Goal: Transaction & Acquisition: Purchase product/service

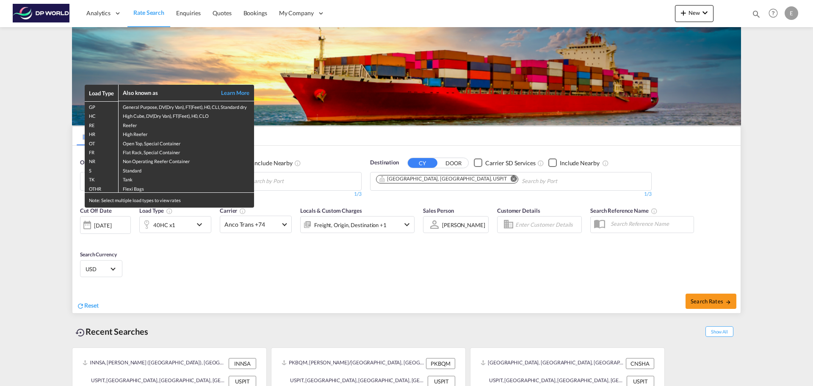
click at [304, 182] on div "Load Type Also known as Learn More GP General Purpose, DV(Dry Van), FT(Feet), H…" at bounding box center [406, 193] width 813 height 386
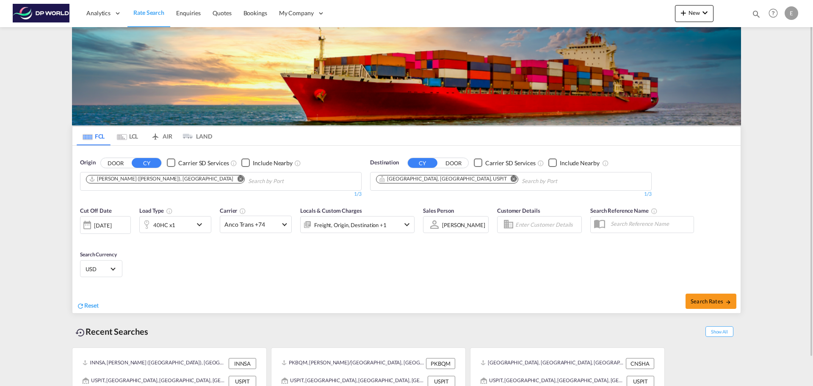
click at [237, 177] on md-icon "Remove" at bounding box center [240, 178] width 6 height 6
click at [185, 180] on body "Analytics Reports Dashboard Rate Search Enquiries Quotes Bookings" at bounding box center [406, 193] width 813 height 386
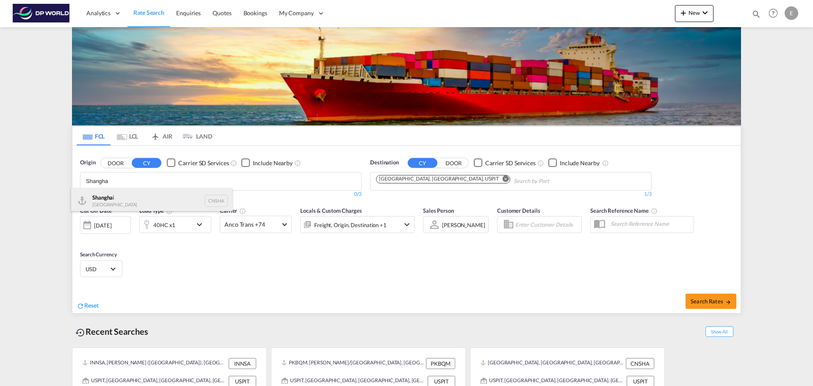
type input "Shangha"
click at [122, 196] on div "Shangha i [GEOGRAPHIC_DATA] CNSHA" at bounding box center [151, 200] width 161 height 25
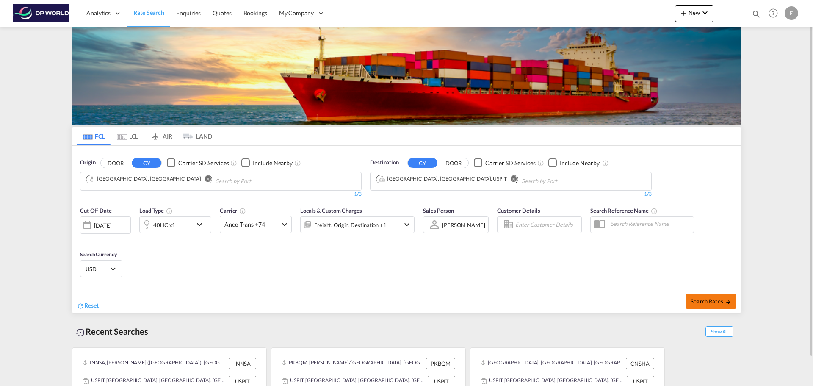
click at [714, 299] on span "Search Rates" at bounding box center [711, 301] width 41 height 7
type input "CNSHA to USPIT / [DATE]"
